Goal: Task Accomplishment & Management: Use online tool/utility

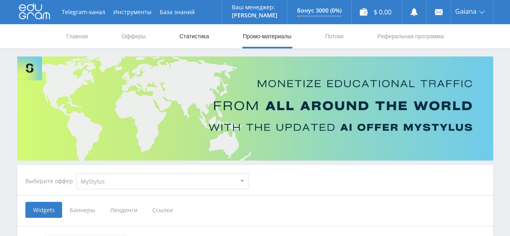
click at [190, 35] on link "Статистика" at bounding box center [194, 36] width 31 height 24
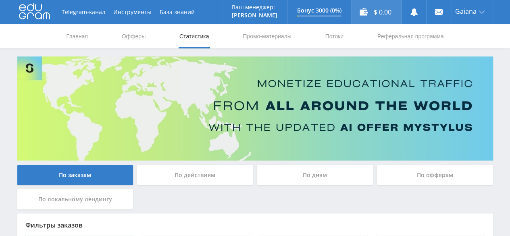
click at [392, 17] on div "$ 0.00" at bounding box center [377, 12] width 50 height 24
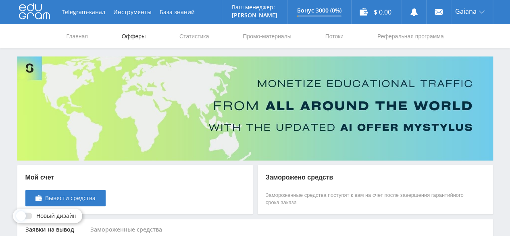
click at [133, 42] on link "Офферы" at bounding box center [134, 36] width 26 height 24
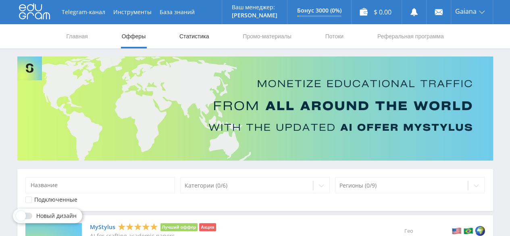
click at [187, 39] on link "Статистика" at bounding box center [194, 36] width 31 height 24
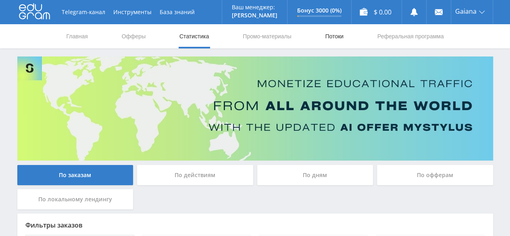
click at [332, 38] on link "Потоки" at bounding box center [334, 36] width 20 height 24
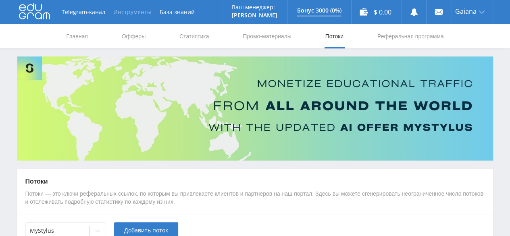
click at [138, 13] on button "Инструменты" at bounding box center [132, 12] width 46 height 24
